Goal: Communication & Community: Ask a question

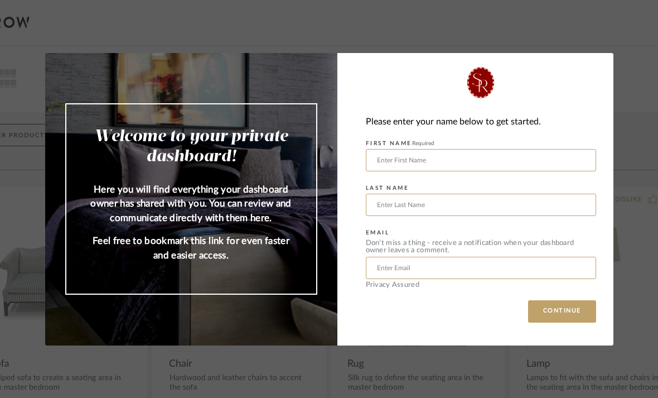
click at [639, 77] on div "Welcome to your private dashboard! Here you will find everything your dashboard…" at bounding box center [329, 199] width 658 height 398
click at [534, 166] on input "text" at bounding box center [481, 160] width 230 height 22
type input "Jillian"
type input "Gutstein"
type input "jilliangutstein@gmail.com"
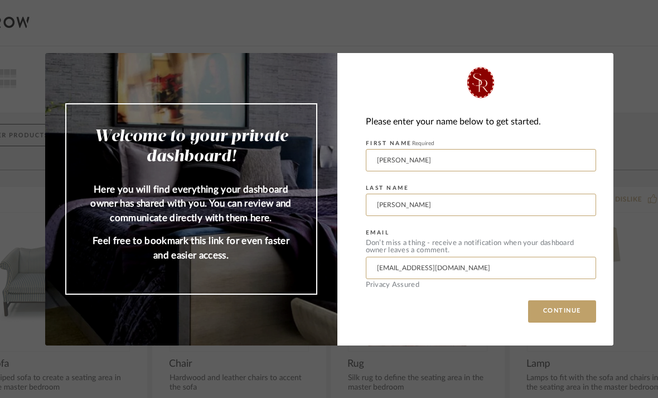
click at [564, 296] on div "Please enter your name below to get started. FIRST NAME Required Jillian LAST N…" at bounding box center [475, 199] width 276 height 292
click at [556, 307] on button "CONTINUE" at bounding box center [562, 311] width 68 height 22
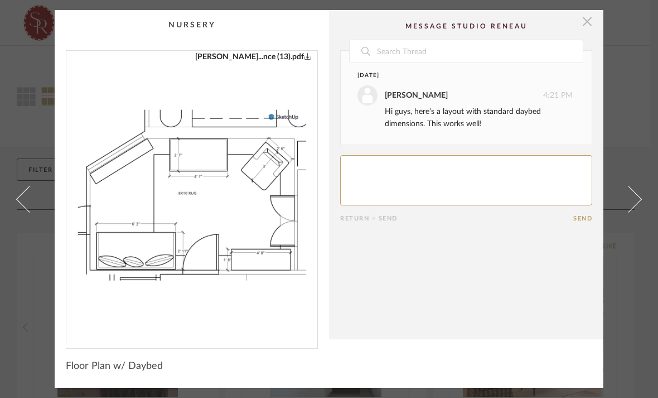
click at [591, 23] on span "button" at bounding box center [587, 21] width 22 height 22
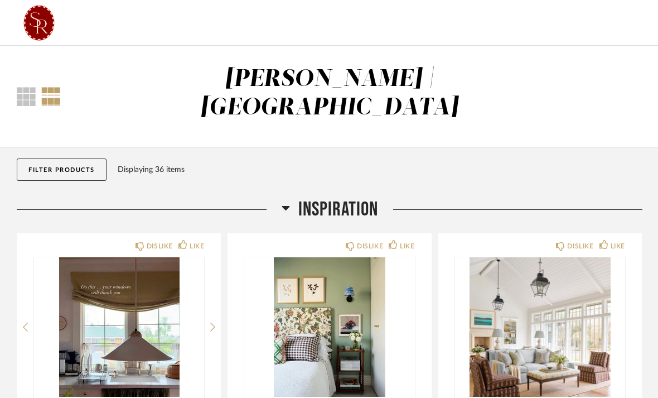
click at [15, 87] on div "Thumbnail View Full View" at bounding box center [61, 96] width 107 height 19
click at [18, 87] on div at bounding box center [26, 96] width 19 height 19
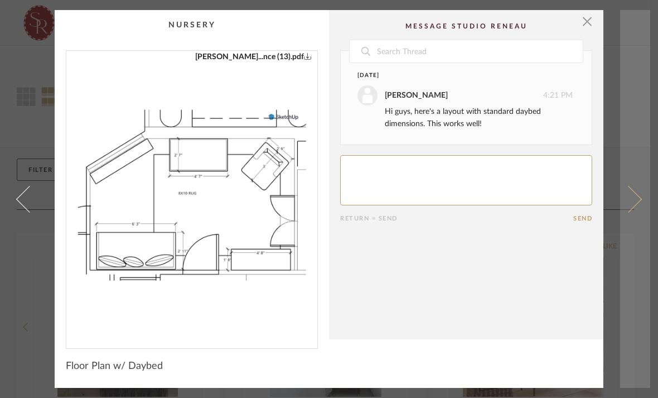
click at [646, 89] on link at bounding box center [635, 199] width 30 height 378
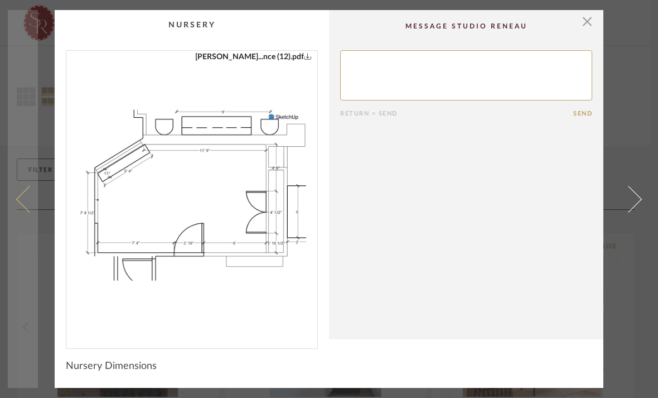
click at [17, 197] on link at bounding box center [23, 199] width 30 height 378
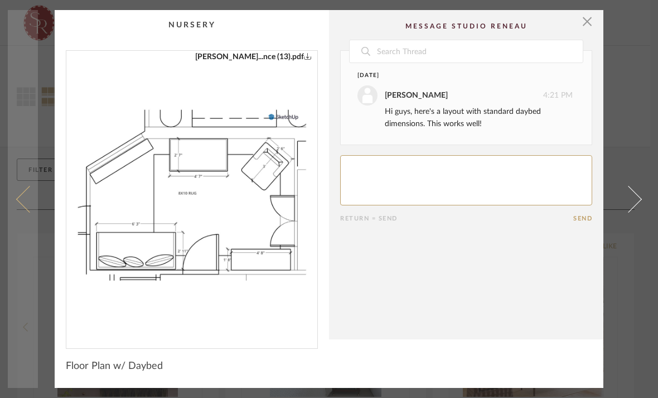
click at [32, 201] on span at bounding box center [29, 198] width 27 height 27
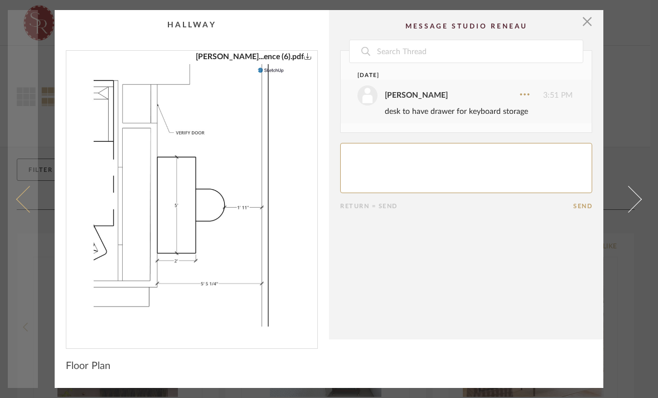
click at [35, 206] on span at bounding box center [29, 198] width 27 height 27
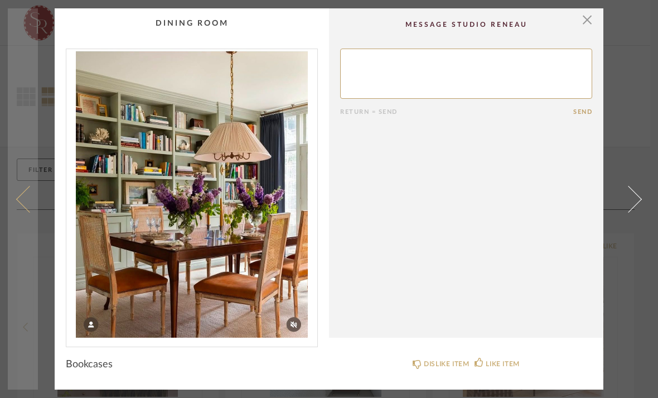
click at [35, 210] on link at bounding box center [23, 198] width 30 height 381
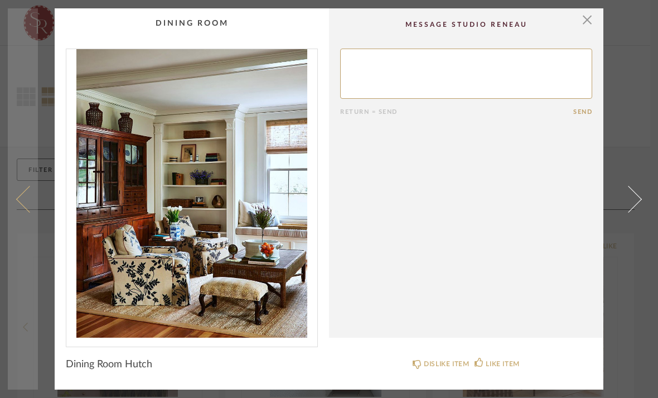
click at [27, 205] on span at bounding box center [29, 198] width 27 height 27
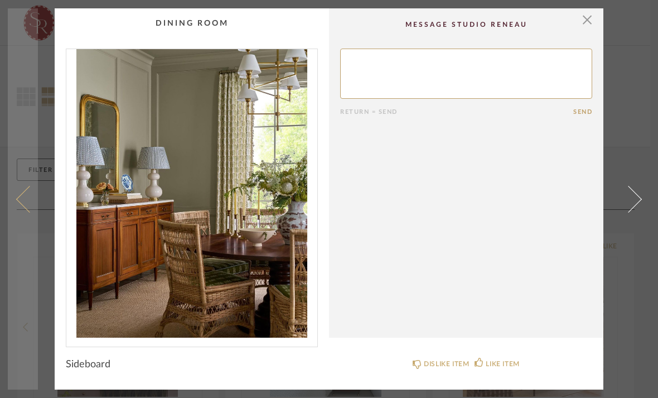
click at [28, 206] on span at bounding box center [29, 198] width 27 height 27
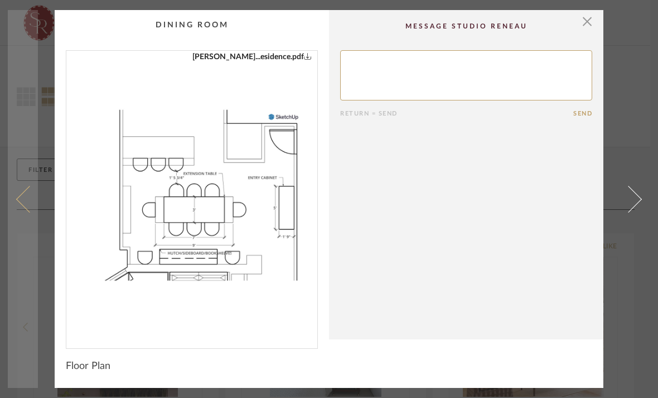
click at [33, 207] on span at bounding box center [29, 198] width 27 height 27
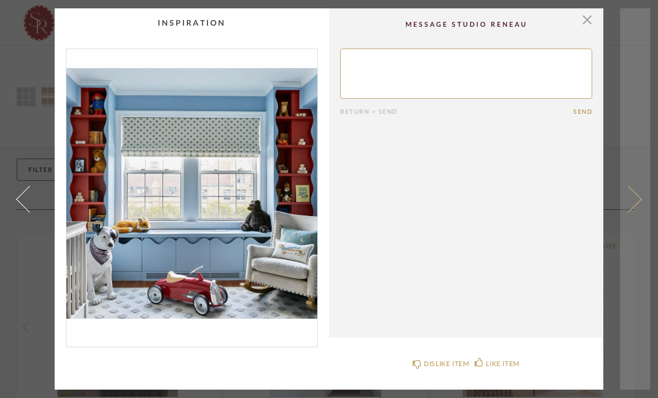
click at [628, 198] on span at bounding box center [628, 198] width 27 height 27
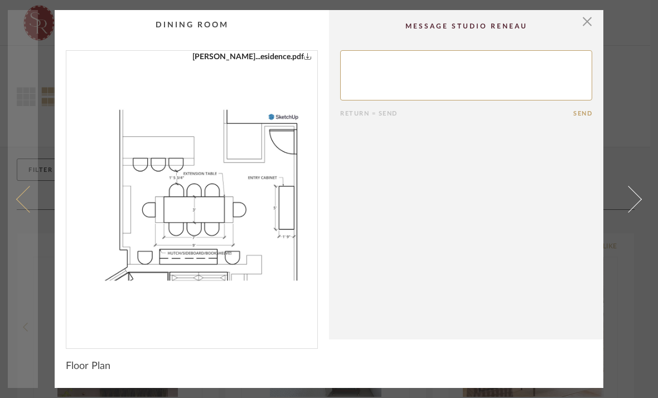
click at [36, 209] on link at bounding box center [23, 199] width 30 height 378
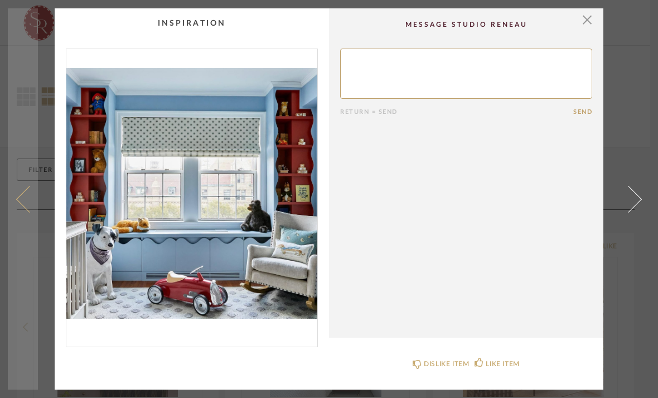
click at [37, 208] on link at bounding box center [23, 198] width 30 height 381
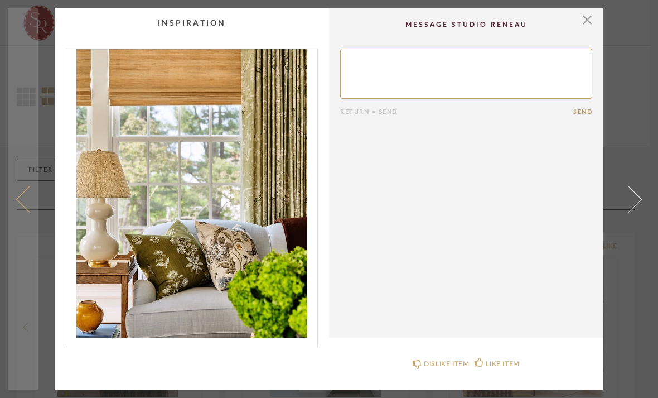
click at [26, 206] on span at bounding box center [29, 198] width 27 height 27
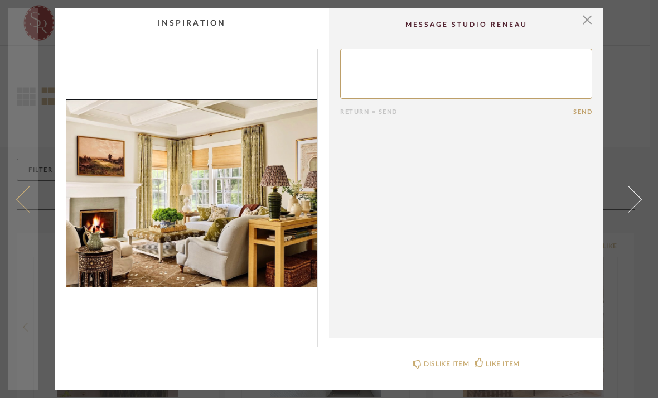
click at [30, 208] on span at bounding box center [29, 198] width 27 height 27
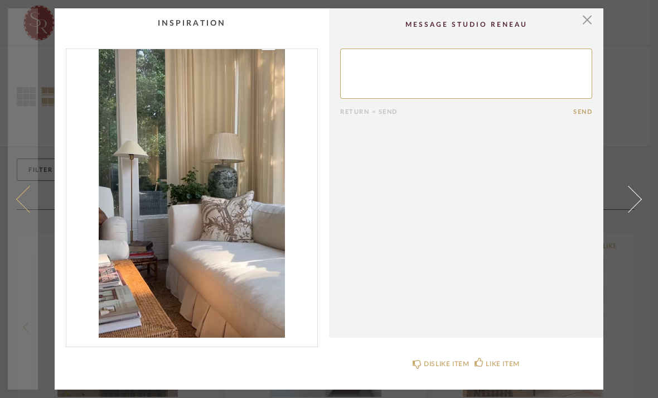
click at [28, 211] on link at bounding box center [23, 198] width 30 height 381
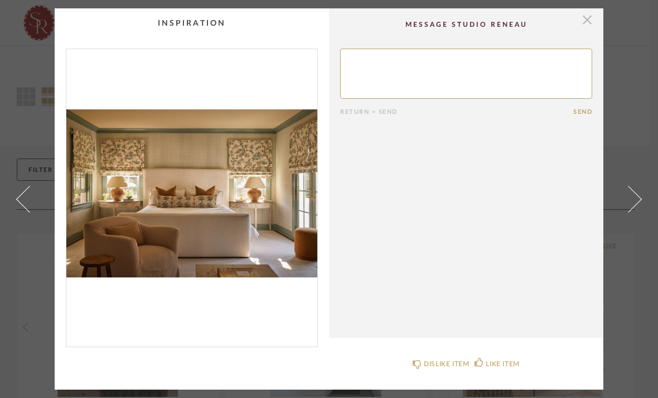
click at [581, 27] on span "button" at bounding box center [587, 19] width 22 height 22
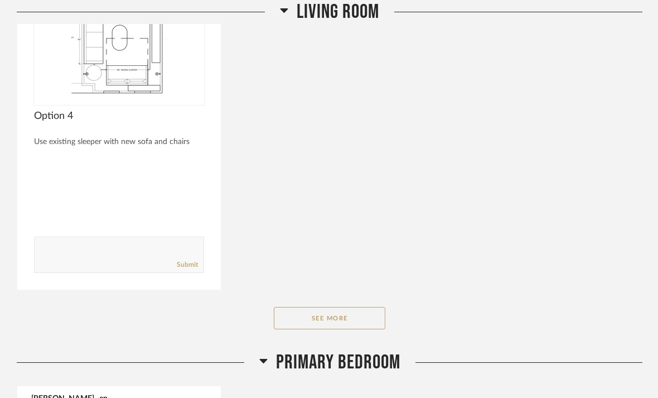
scroll to position [3488, 0]
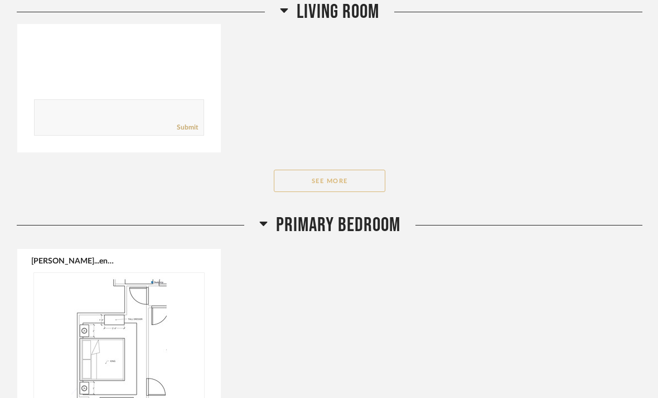
click at [306, 170] on button "See More" at bounding box center [330, 181] width 112 height 22
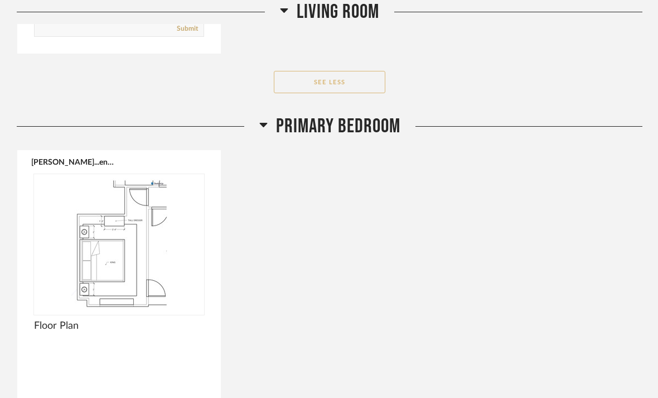
scroll to position [4650, 0]
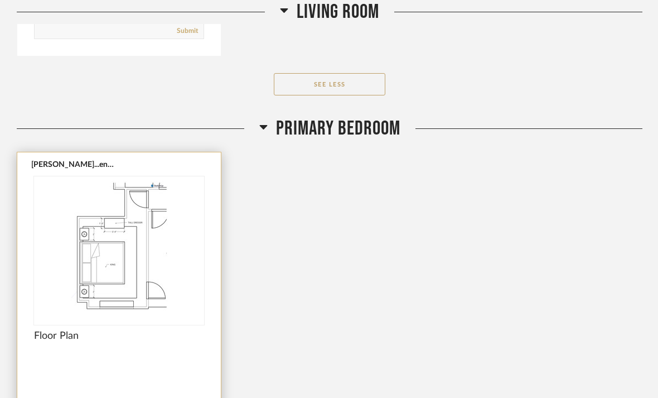
click at [0, 0] on img at bounding box center [0, 0] width 0 height 0
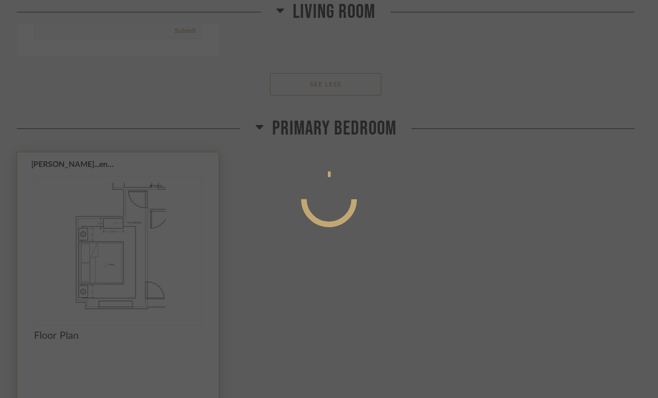
scroll to position [0, 0]
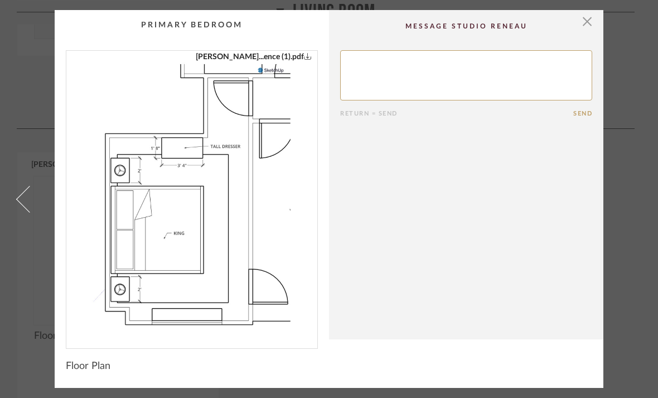
click at [641, 281] on div "× Gutstein...ence (1).pdf Return = Send Send Floor Plan" at bounding box center [329, 199] width 643 height 378
click at [573, 34] on cpp-summary-comments "Return = Send Send" at bounding box center [466, 174] width 274 height 329
click at [582, 19] on span "button" at bounding box center [587, 21] width 22 height 22
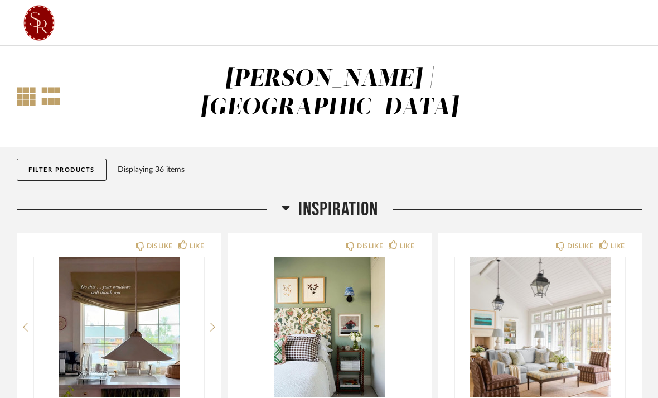
click at [21, 89] on div at bounding box center [26, 96] width 19 height 19
click at [53, 91] on div at bounding box center [51, 96] width 20 height 19
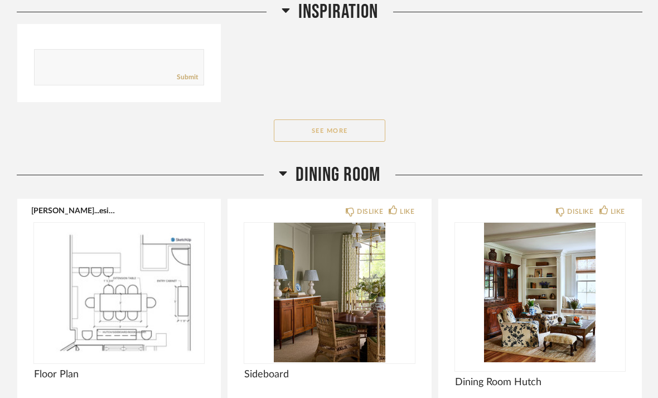
click at [346, 120] on button "See More" at bounding box center [330, 131] width 112 height 22
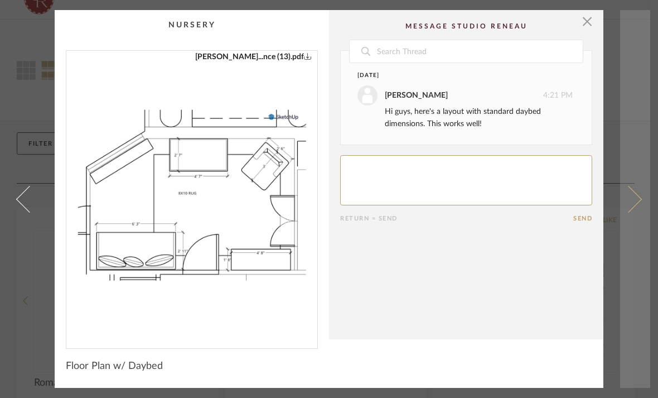
click at [633, 62] on link at bounding box center [635, 199] width 30 height 378
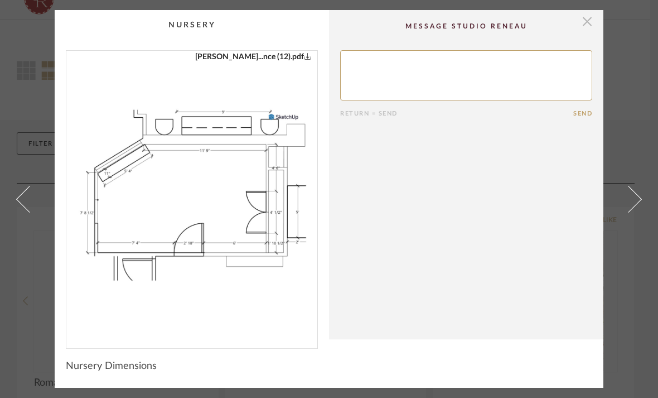
click at [586, 23] on span "button" at bounding box center [587, 21] width 22 height 22
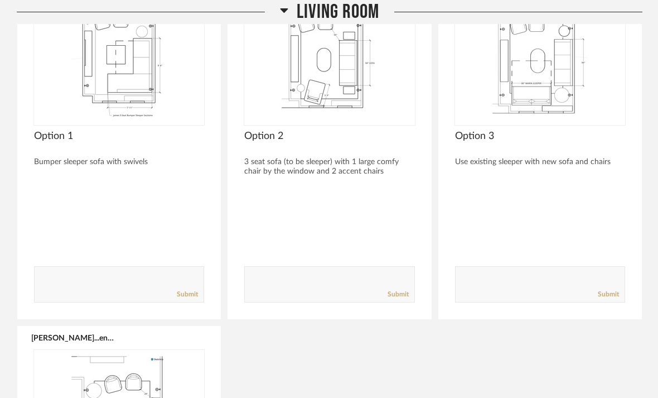
scroll to position [2968, 0]
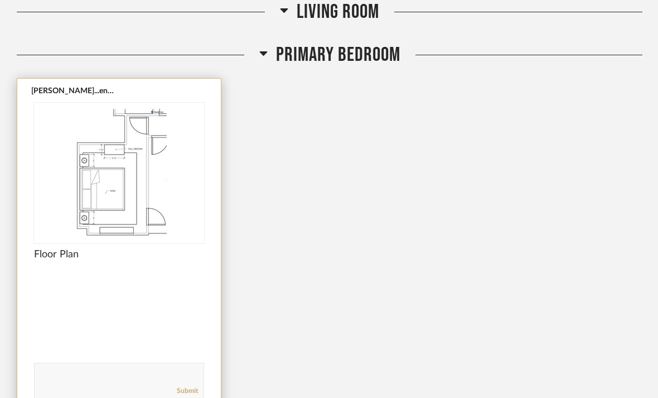
click at [59, 368] on textarea at bounding box center [119, 375] width 169 height 15
click at [74, 369] on textarea at bounding box center [119, 376] width 169 height 15
type textarea "Hi! Do you have the full dimensions of this room? For some reason I used to be …"
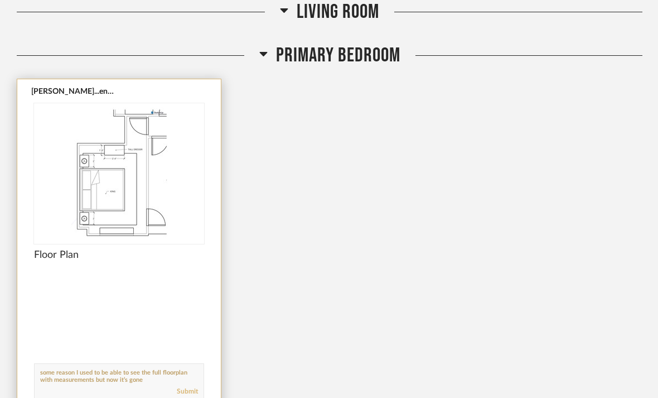
click at [184, 387] on link "Submit" at bounding box center [187, 391] width 21 height 9
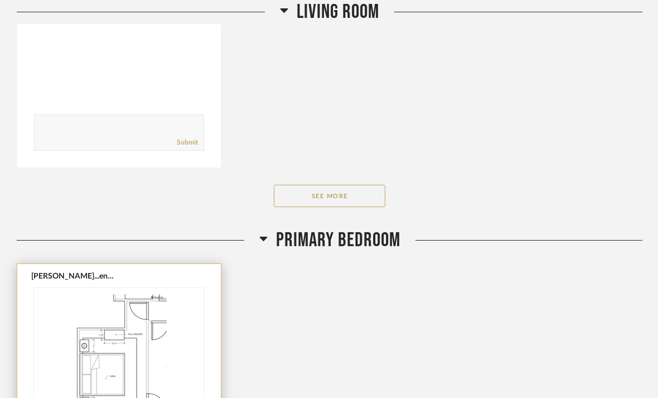
scroll to position [3609, 0]
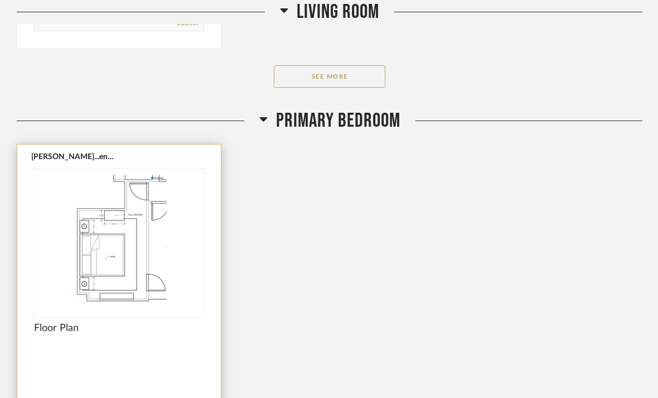
click at [0, 0] on img at bounding box center [0, 0] width 0 height 0
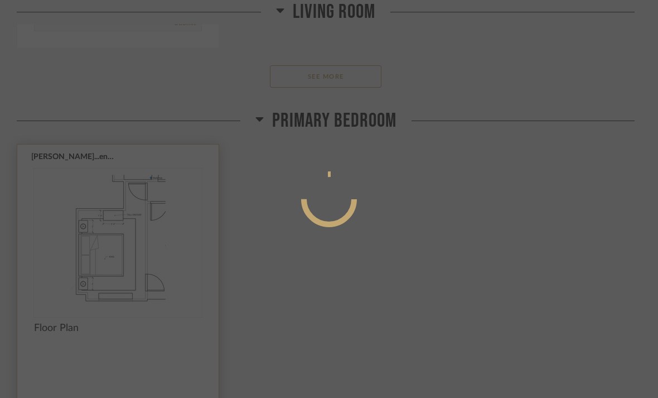
scroll to position [0, 0]
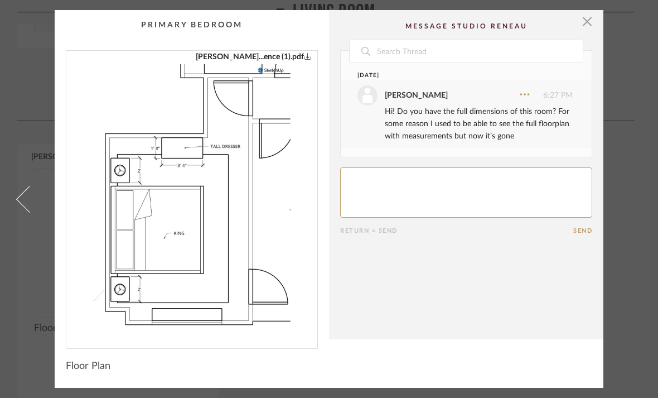
click at [597, 21] on cpp-summary-comments "Date Today Jillian Gutstein 6:27 PM Hi! Do you have the full dimensions of this…" at bounding box center [466, 174] width 274 height 329
click at [595, 21] on cpp-summary-comments "Date Today Jillian Gutstein 6:27 PM Hi! Do you have the full dimensions of this…" at bounding box center [466, 174] width 274 height 329
